Goal: Find contact information: Find contact information

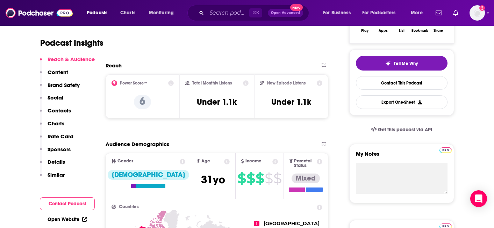
click at [56, 108] on p "Contacts" at bounding box center [59, 110] width 23 height 7
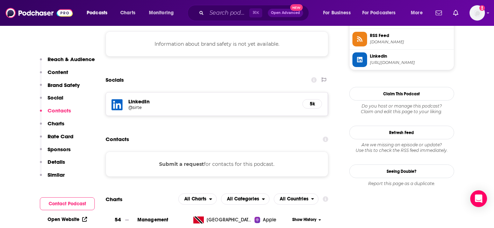
scroll to position [650, 0]
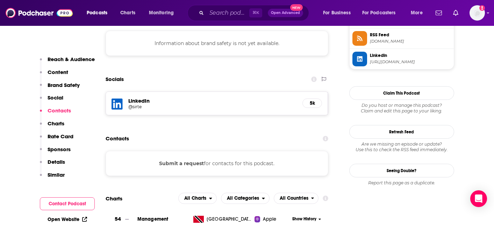
click at [119, 99] on icon at bounding box center [117, 104] width 11 height 11
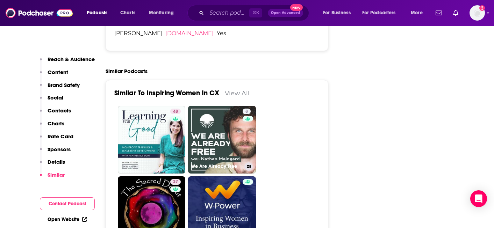
scroll to position [1067, 0]
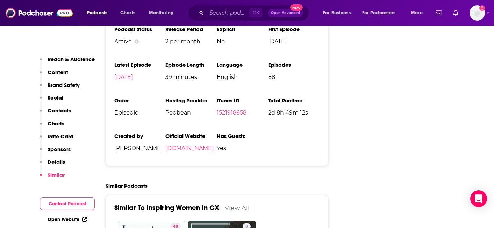
click at [57, 110] on p "Contacts" at bounding box center [59, 110] width 23 height 7
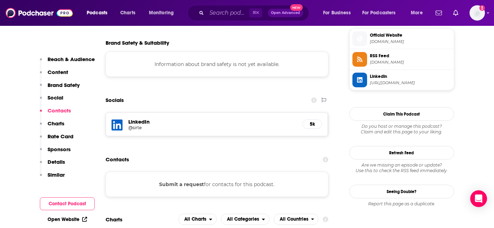
scroll to position [631, 0]
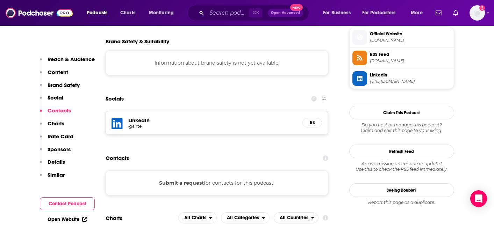
click at [186, 179] on button "Submit a request" at bounding box center [181, 183] width 45 height 8
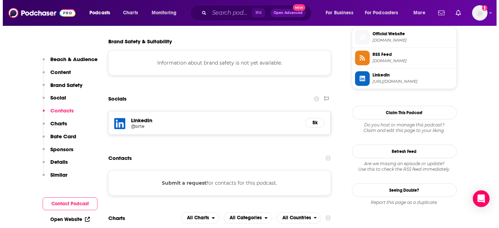
scroll to position [0, 0]
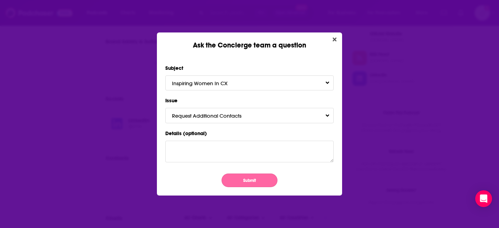
click at [251, 180] on button "Submit" at bounding box center [250, 181] width 56 height 14
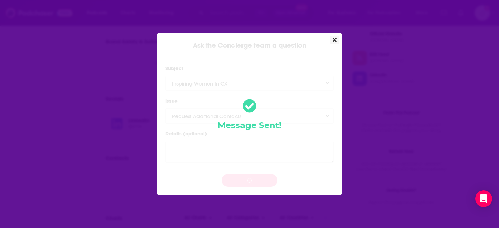
click at [335, 37] on icon "Close" at bounding box center [335, 40] width 4 height 6
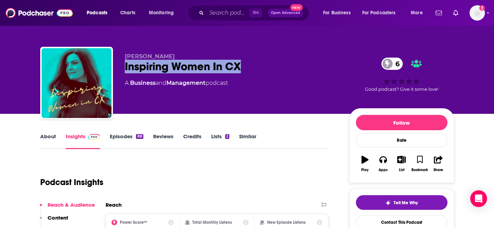
drag, startPoint x: 249, startPoint y: 66, endPoint x: 123, endPoint y: 73, distance: 126.5
click at [123, 73] on div "[PERSON_NAME] Inspiring Women In CX 6 A Business and Management podcast 6 Good …" at bounding box center [247, 85] width 414 height 76
copy h2 "Inspiring Women In CX"
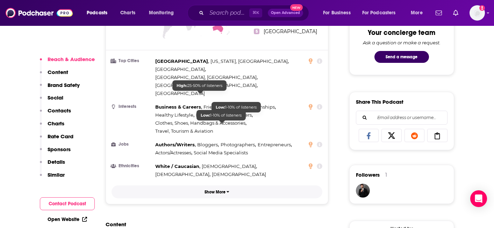
scroll to position [381, 0]
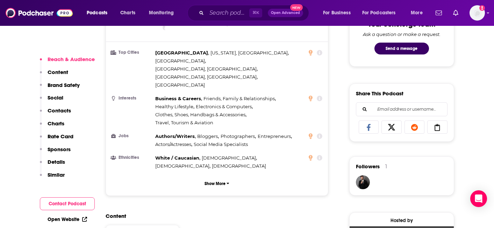
click at [59, 149] on p "Sponsors" at bounding box center [59, 149] width 23 height 7
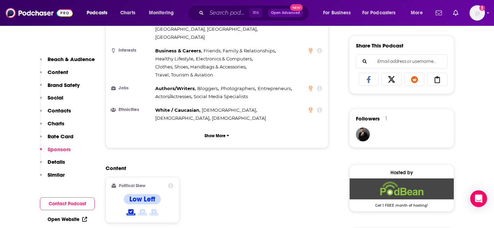
scroll to position [0, 0]
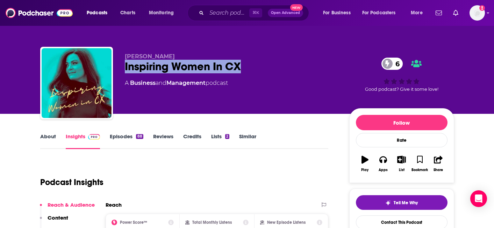
copy h2 "Inspiring Women In CX"
